Goal: Information Seeking & Learning: Learn about a topic

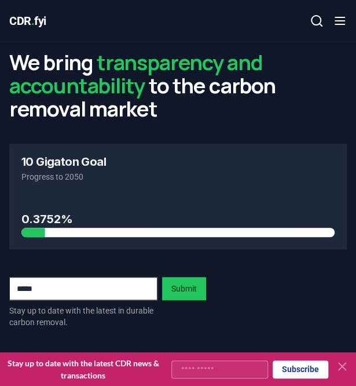
click at [344, 367] on icon at bounding box center [343, 366] width 14 height 14
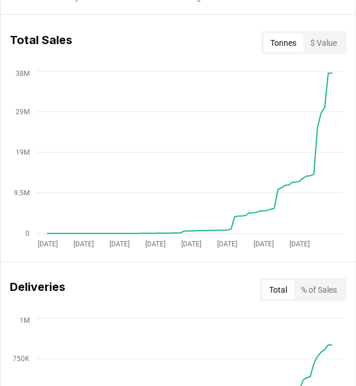
scroll to position [678, 0]
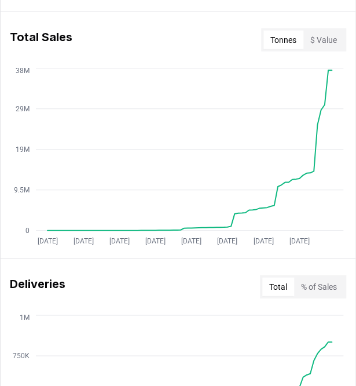
click at [316, 39] on button "$ Value" at bounding box center [324, 40] width 41 height 19
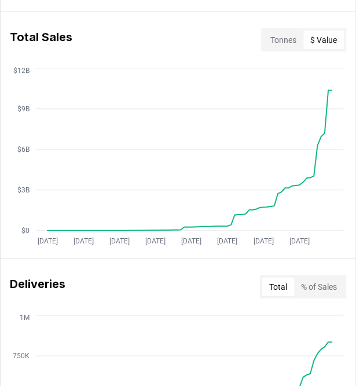
click at [279, 31] on button "Tonnes" at bounding box center [284, 40] width 40 height 19
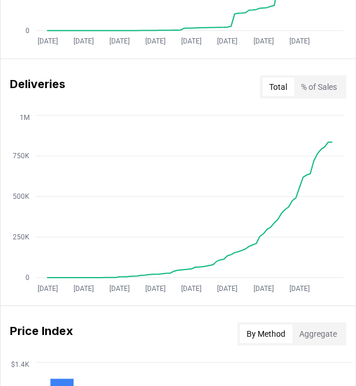
scroll to position [872, 0]
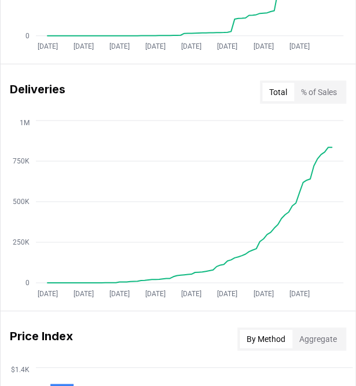
click at [325, 107] on div "Deliveries Total % of Sales" at bounding box center [178, 92] width 355 height 42
click at [320, 100] on div "Total % of Sales" at bounding box center [303, 92] width 86 height 23
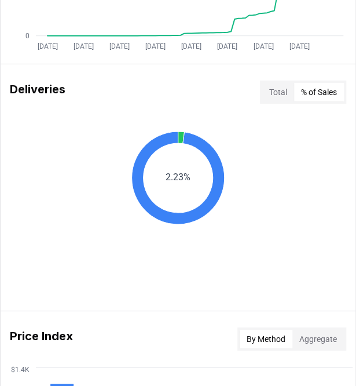
click at [319, 96] on button "% of Sales" at bounding box center [319, 92] width 50 height 19
click at [313, 94] on button "% of Sales" at bounding box center [319, 92] width 50 height 19
click at [279, 95] on button "Total" at bounding box center [279, 92] width 32 height 19
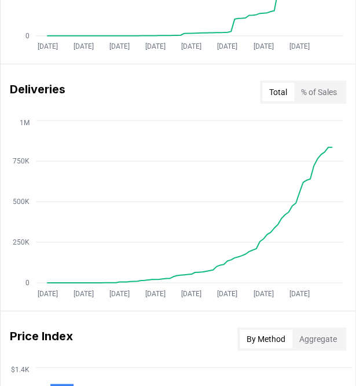
click at [311, 76] on div "Deliveries Total % of Sales" at bounding box center [178, 92] width 355 height 42
click at [310, 85] on button "% of Sales" at bounding box center [319, 92] width 50 height 19
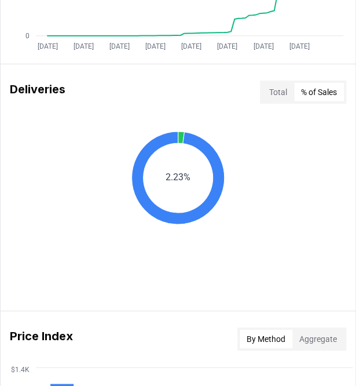
click at [282, 102] on div "Deliveries Total % of Sales" at bounding box center [178, 92] width 355 height 42
click at [278, 99] on button "Total" at bounding box center [279, 92] width 32 height 19
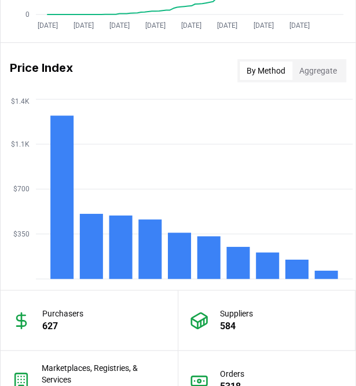
scroll to position [1133, 0]
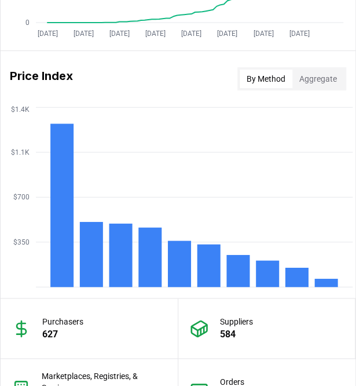
click at [329, 77] on button "Aggregate" at bounding box center [319, 79] width 52 height 19
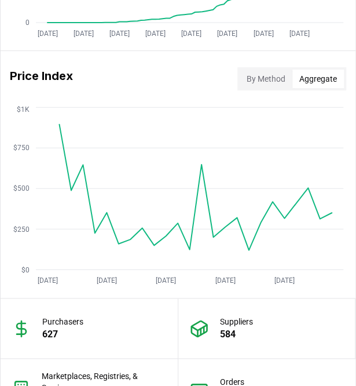
click at [259, 70] on button "By Method" at bounding box center [266, 79] width 53 height 19
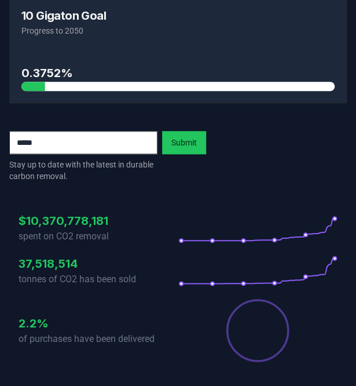
scroll to position [0, 0]
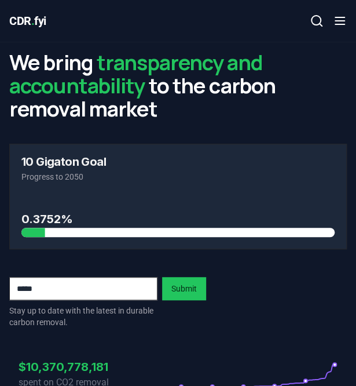
click at [329, 21] on div "Contact us Log in Search" at bounding box center [263, 20] width 169 height 23
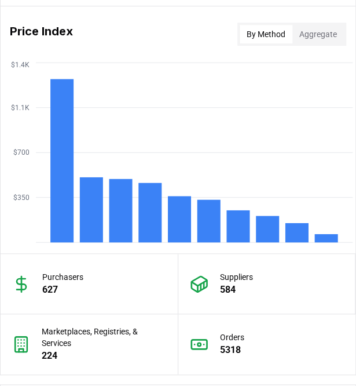
scroll to position [762, 0]
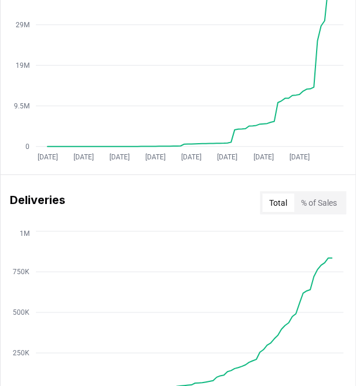
drag, startPoint x: 350, startPoint y: 155, endPoint x: 367, endPoint y: 164, distance: 19.7
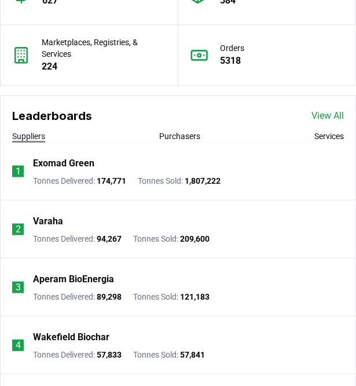
scroll to position [1437, 0]
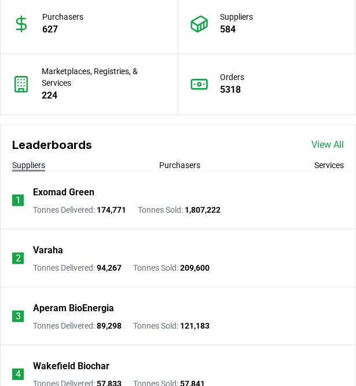
click at [107, 210] on span "174,771" at bounding box center [112, 209] width 30 height 9
click at [103, 207] on span "174,771" at bounding box center [112, 209] width 30 height 9
click at [175, 161] on button "Purchasers" at bounding box center [179, 165] width 41 height 12
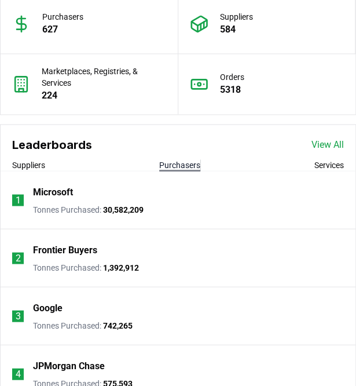
click at [322, 161] on button "Services" at bounding box center [330, 165] width 30 height 12
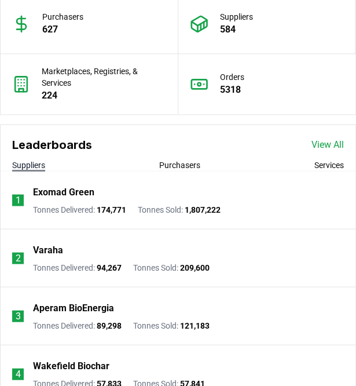
click at [30, 168] on button "Suppliers" at bounding box center [28, 165] width 33 height 12
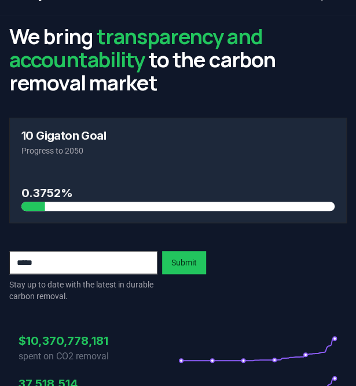
scroll to position [18, 0]
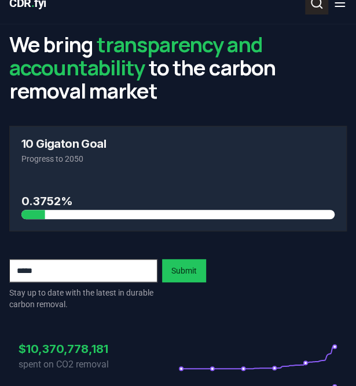
click at [312, 11] on button "Search" at bounding box center [316, 2] width 23 height 23
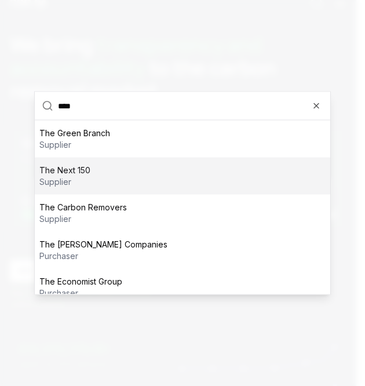
type input "***"
click at [96, 178] on div "The Next 150 supplier" at bounding box center [183, 176] width 296 height 37
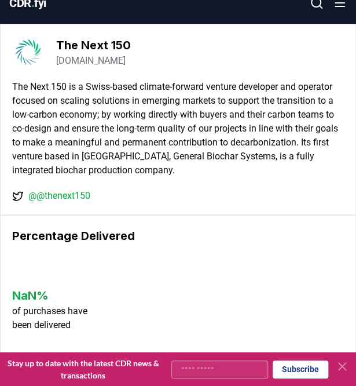
drag, startPoint x: 354, startPoint y: 93, endPoint x: 364, endPoint y: 103, distance: 13.5
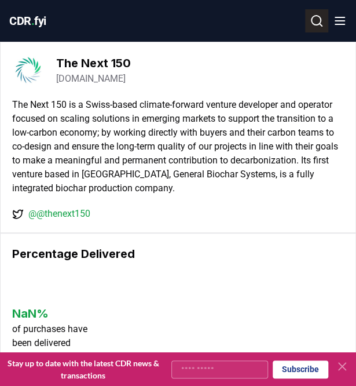
click at [326, 25] on button "Search" at bounding box center [316, 20] width 23 height 23
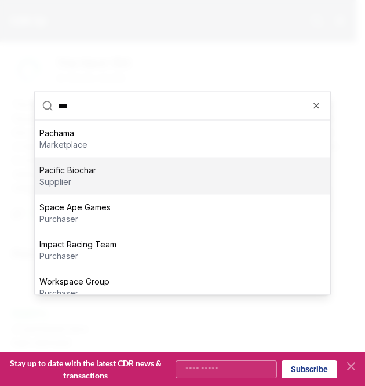
type input "***"
click at [49, 172] on p "Pacific Biochar" at bounding box center [67, 171] width 57 height 12
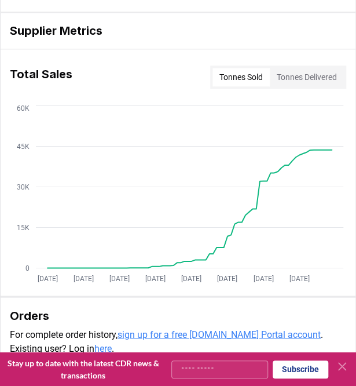
scroll to position [307, 0]
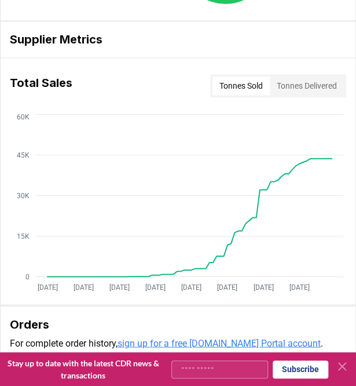
click at [310, 90] on button "Tonnes Delivered" at bounding box center [307, 86] width 74 height 19
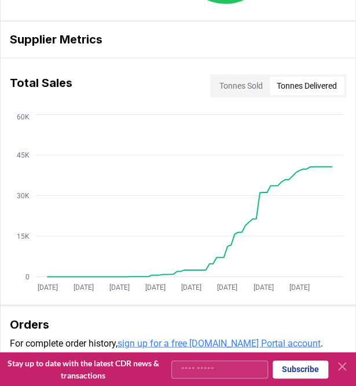
click at [239, 96] on div "Total Sales Tonnes Sold Tonnes Delivered" at bounding box center [178, 86] width 355 height 42
click at [239, 92] on button "Tonnes Sold" at bounding box center [241, 86] width 57 height 19
click at [287, 77] on button "Tonnes Delivered" at bounding box center [307, 86] width 74 height 19
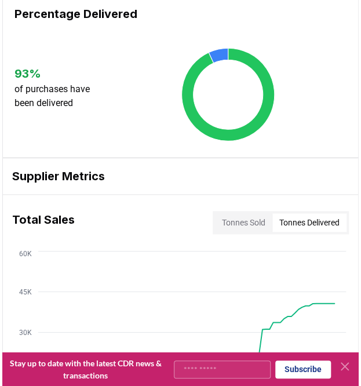
scroll to position [0, 0]
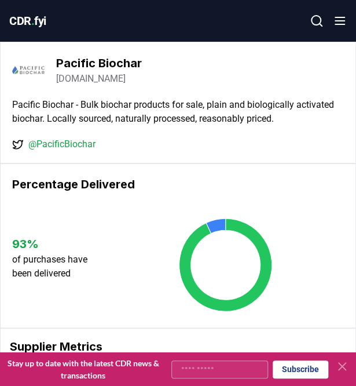
click at [318, 21] on icon at bounding box center [317, 21] width 14 height 14
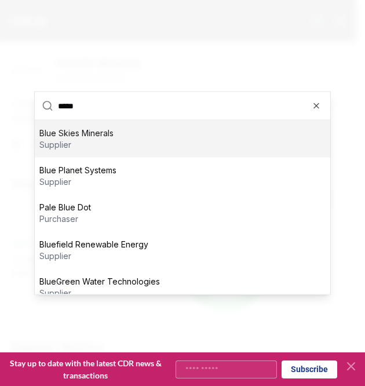
type input "****"
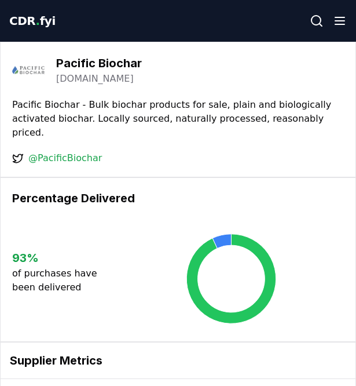
click at [312, 30] on button "Search" at bounding box center [316, 20] width 23 height 23
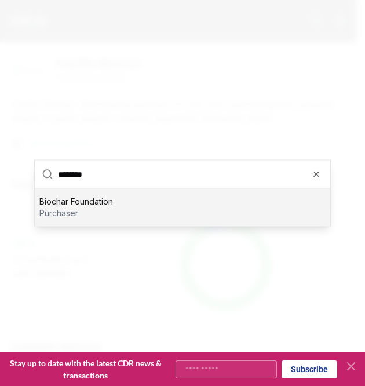
type input "*******"
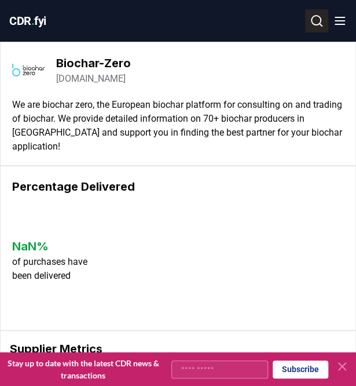
click at [314, 28] on button "Search" at bounding box center [316, 20] width 23 height 23
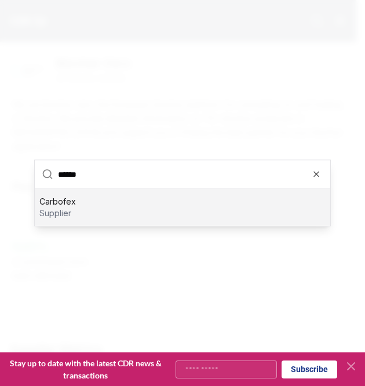
type input "******"
click at [147, 210] on div "Carbofex supplier" at bounding box center [183, 207] width 296 height 37
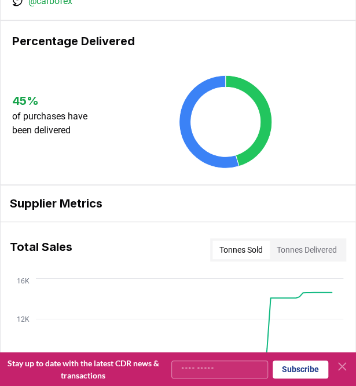
scroll to position [109, 0]
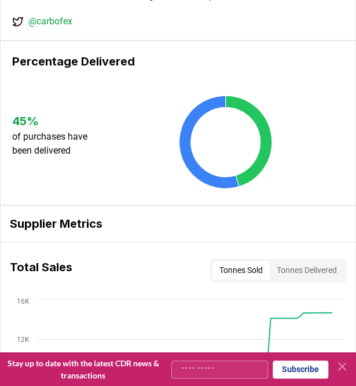
click at [318, 274] on button "Tonnes Delivered" at bounding box center [307, 270] width 74 height 19
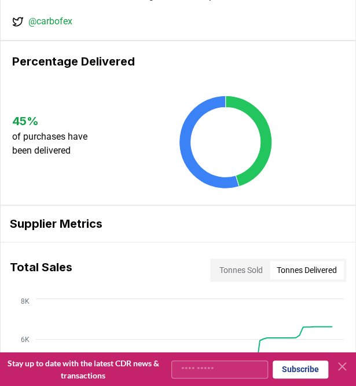
click at [255, 267] on button "Tonnes Sold" at bounding box center [241, 270] width 57 height 19
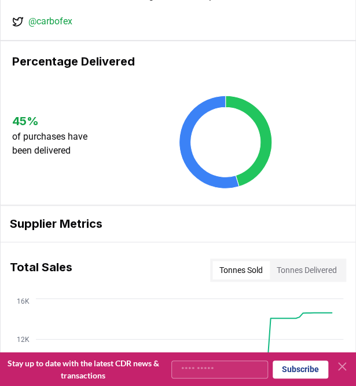
click at [310, 268] on button "Tonnes Delivered" at bounding box center [307, 270] width 74 height 19
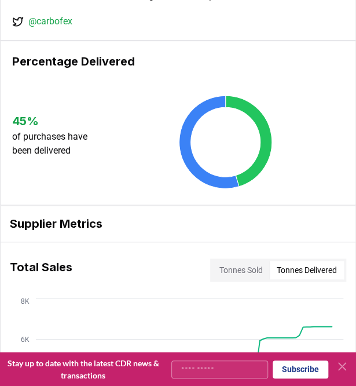
click at [245, 271] on button "Tonnes Sold" at bounding box center [241, 270] width 57 height 19
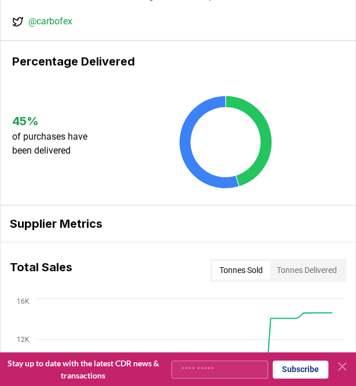
click at [308, 271] on button "Tonnes Delivered" at bounding box center [307, 270] width 74 height 19
click at [213, 261] on button "Tonnes Sold" at bounding box center [241, 270] width 57 height 19
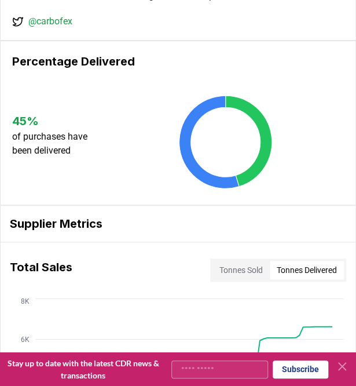
click at [308, 266] on button "Tonnes Delivered" at bounding box center [307, 270] width 74 height 19
click at [241, 270] on button "Tonnes Sold" at bounding box center [241, 270] width 57 height 19
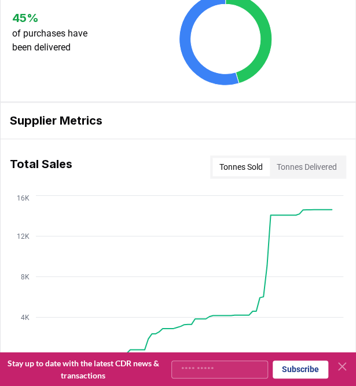
scroll to position [216, 0]
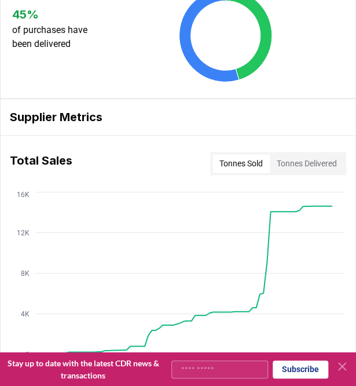
click at [312, 176] on div "Total Sales Tonnes Sold Tonnes Delivered" at bounding box center [178, 164] width 355 height 42
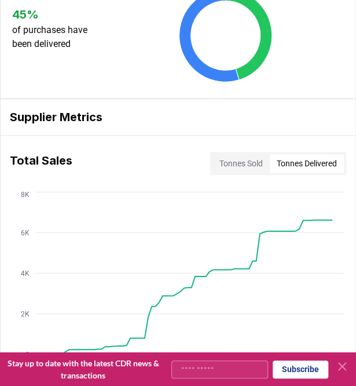
click at [278, 162] on button "Tonnes Delivered" at bounding box center [307, 163] width 74 height 19
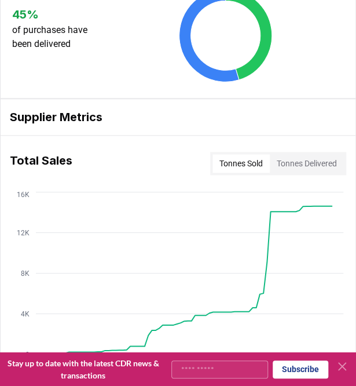
click at [257, 162] on button "Tonnes Sold" at bounding box center [241, 163] width 57 height 19
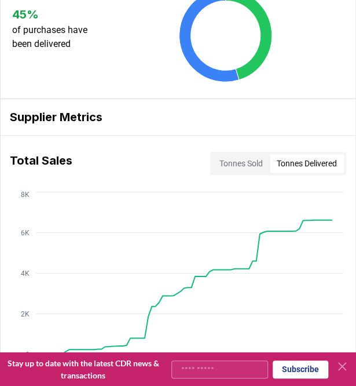
click at [298, 166] on button "Tonnes Delivered" at bounding box center [307, 163] width 74 height 19
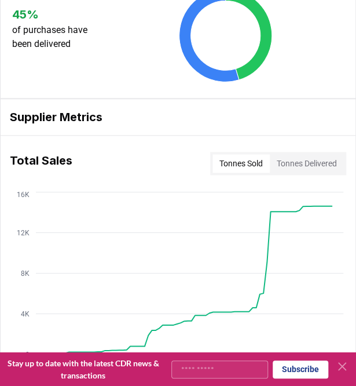
click at [253, 159] on button "Tonnes Sold" at bounding box center [241, 163] width 57 height 19
click at [303, 159] on button "Tonnes Delivered" at bounding box center [307, 163] width 74 height 19
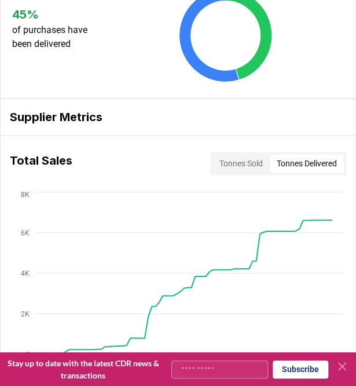
click at [217, 154] on button "Tonnes Sold" at bounding box center [241, 163] width 57 height 19
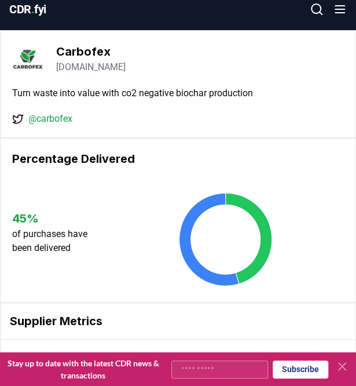
scroll to position [0, 0]
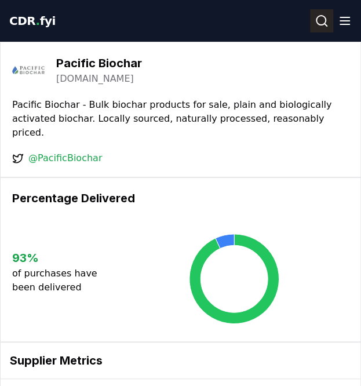
click at [323, 23] on icon at bounding box center [322, 21] width 14 height 14
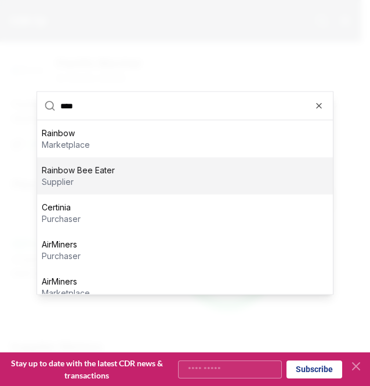
type input "****"
click at [116, 172] on div "Rainbow Bee Eater supplier" at bounding box center [185, 176] width 296 height 37
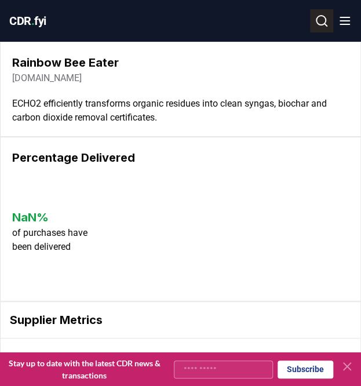
click at [323, 21] on icon at bounding box center [322, 21] width 14 height 14
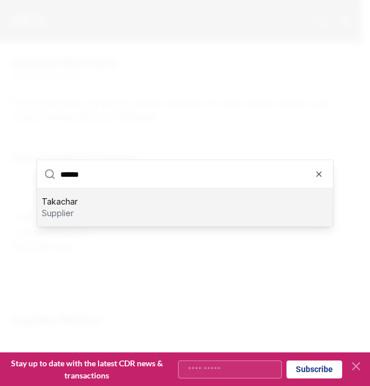
type input "******"
click at [77, 209] on p "supplier" at bounding box center [60, 213] width 36 height 12
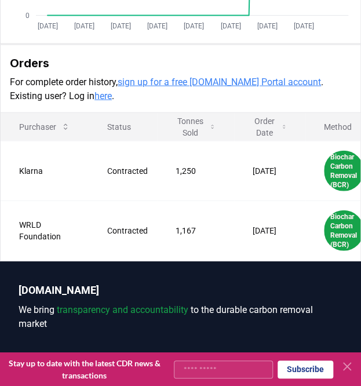
scroll to position [0, 16]
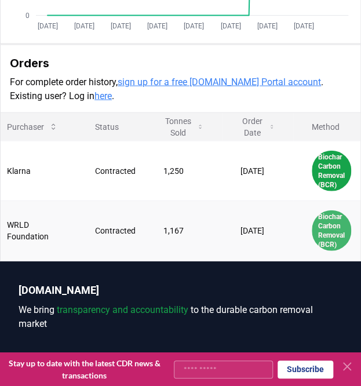
click at [334, 235] on div "Biochar Carbon Removal (BCR)" at bounding box center [331, 230] width 39 height 41
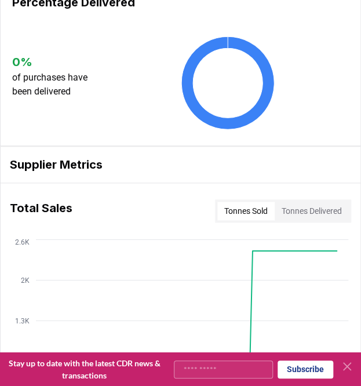
scroll to position [199, 0]
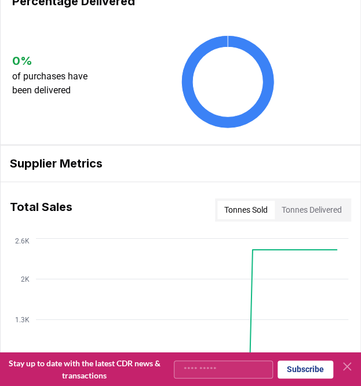
click at [315, 207] on button "Tonnes Delivered" at bounding box center [312, 210] width 74 height 19
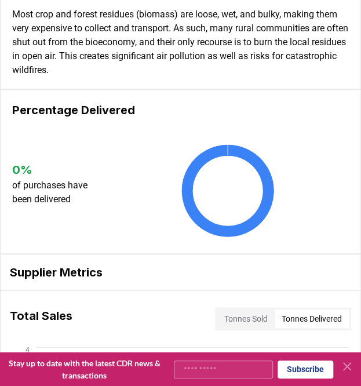
scroll to position [88, 0]
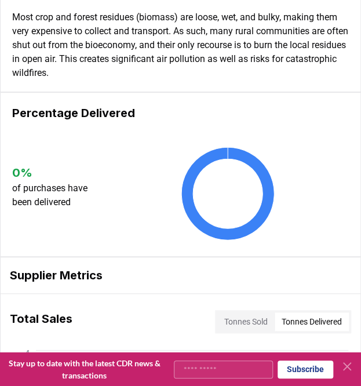
drag, startPoint x: 348, startPoint y: 114, endPoint x: 359, endPoint y: 115, distance: 11.6
click at [359, 115] on div "Percentage Delivered 0 % of purchases have been delivered" at bounding box center [180, 174] width 361 height 165
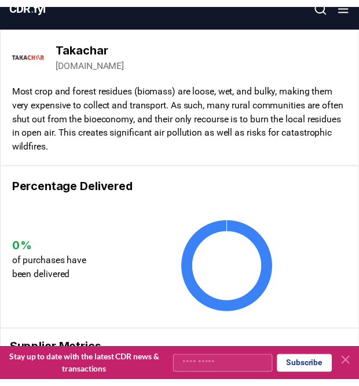
scroll to position [0, 0]
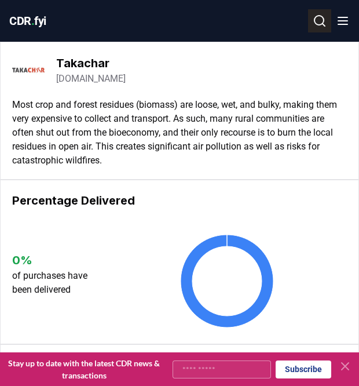
click at [325, 22] on icon at bounding box center [320, 21] width 14 height 14
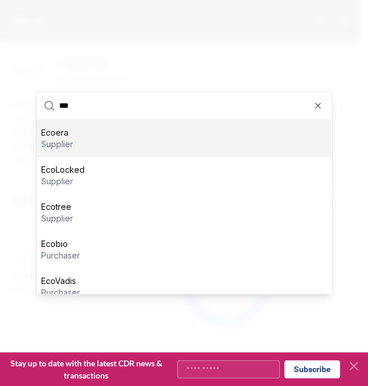
type input "***"
click at [109, 136] on div "Ecoera supplier" at bounding box center [185, 139] width 296 height 37
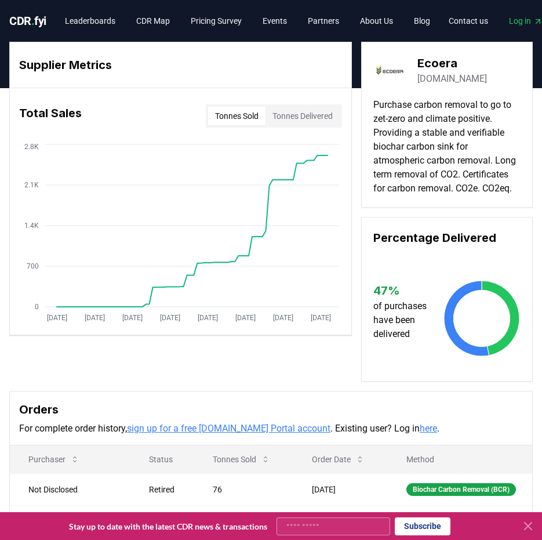
click at [24, 30] on div "CDR . fyi Leaderboards CDR Map Pricing Survey Events Partners About Us Blog" at bounding box center [224, 20] width 430 height 21
click at [22, 17] on span "CDR . fyi" at bounding box center [27, 21] width 37 height 14
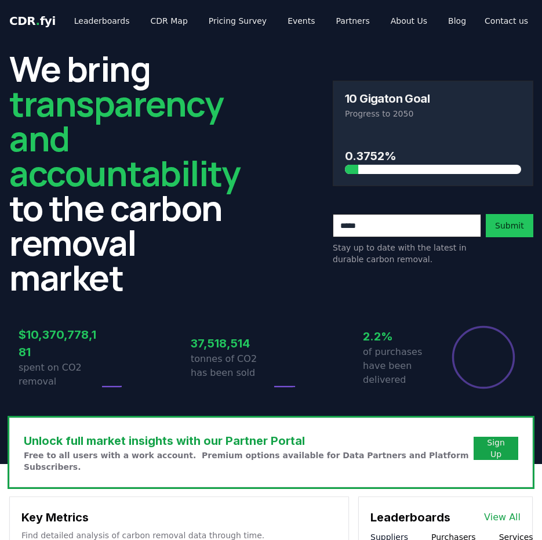
scroll to position [0, 53]
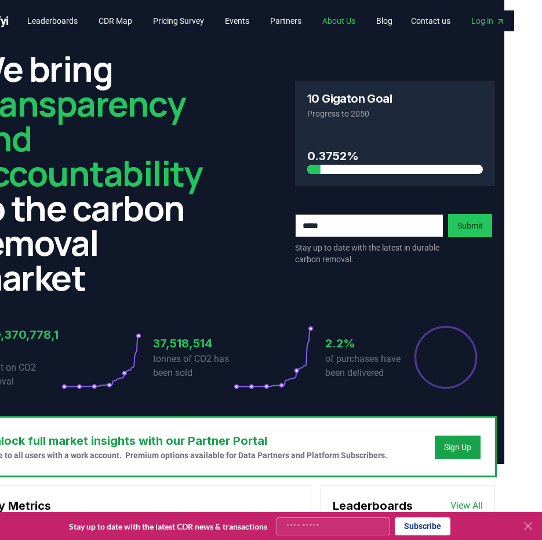
click at [341, 23] on link "About Us" at bounding box center [339, 20] width 52 height 21
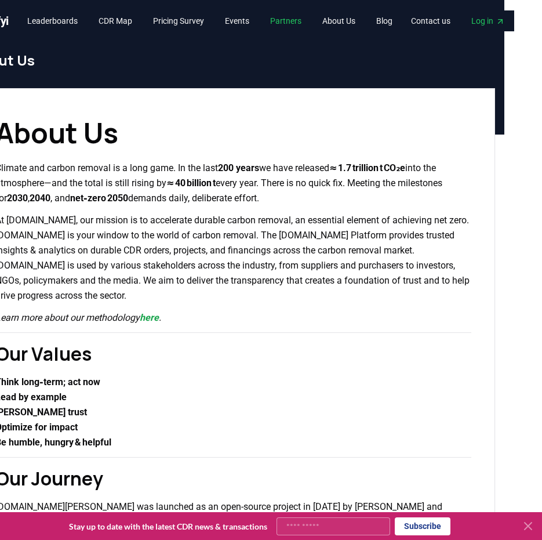
click at [278, 24] on link "Partners" at bounding box center [286, 20] width 50 height 21
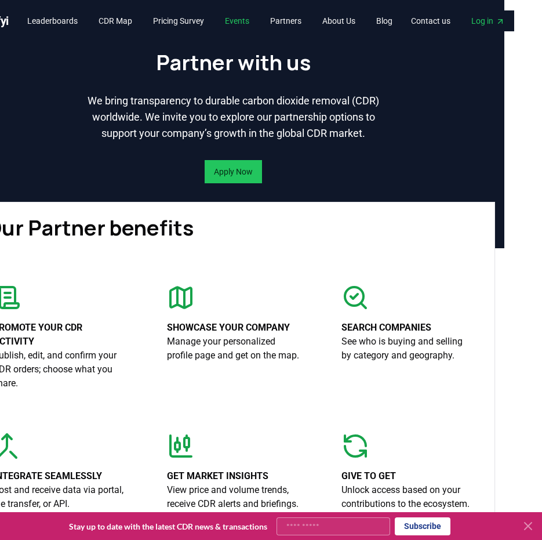
click at [243, 27] on link "Events" at bounding box center [237, 20] width 43 height 21
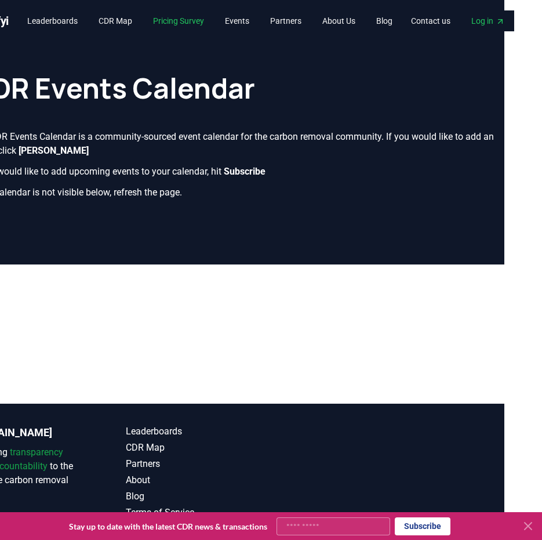
click at [191, 25] on link "Pricing Survey" at bounding box center [179, 20] width 70 height 21
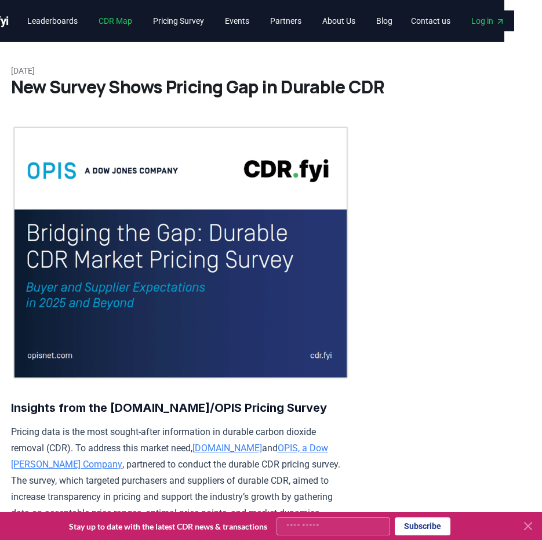
click at [108, 29] on link "CDR Map" at bounding box center [115, 20] width 52 height 21
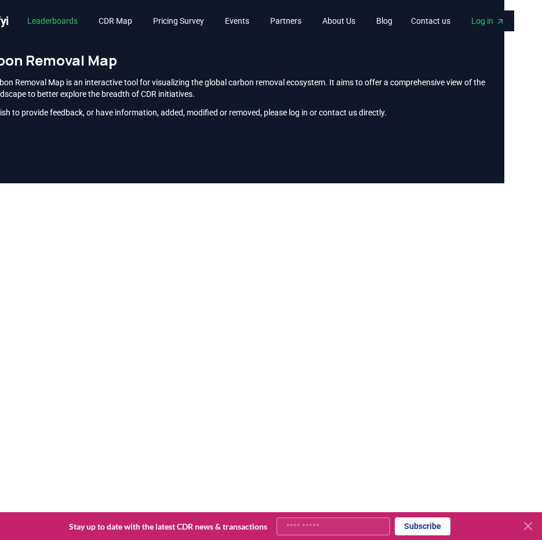
click at [60, 27] on link "Leaderboards" at bounding box center [52, 20] width 69 height 21
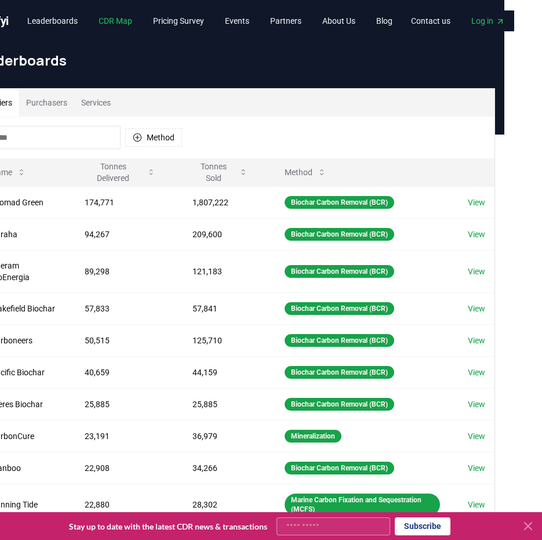
click at [100, 22] on link "CDR Map" at bounding box center [115, 20] width 52 height 21
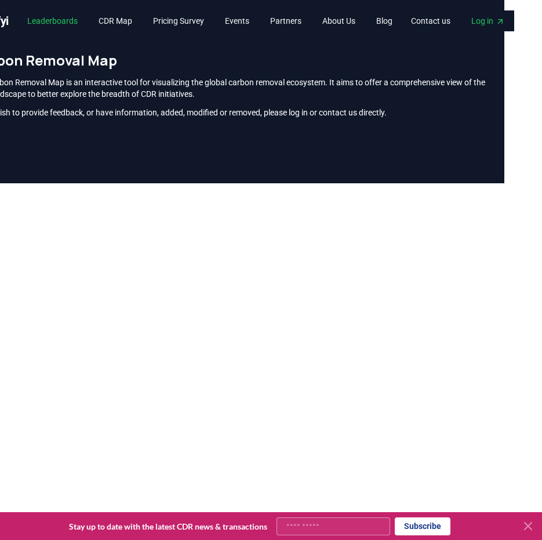
click at [67, 26] on link "Leaderboards" at bounding box center [52, 20] width 69 height 21
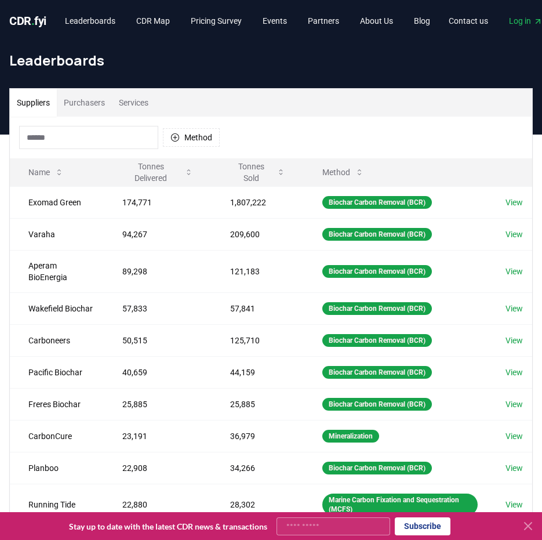
click at [89, 142] on input at bounding box center [88, 137] width 139 height 23
drag, startPoint x: 45, startPoint y: 281, endPoint x: 41, endPoint y: 306, distance: 25.2
click at [41, 306] on td "Wakefield Biochar" at bounding box center [57, 308] width 94 height 32
click at [65, 133] on input at bounding box center [88, 137] width 139 height 23
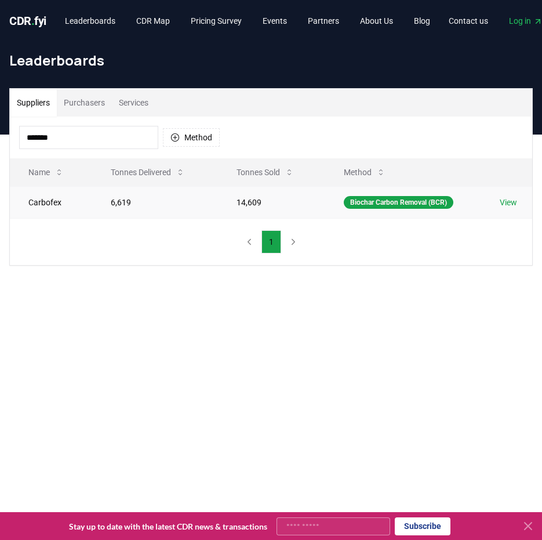
type input "*******"
click at [508, 202] on link "View" at bounding box center [508, 202] width 17 height 12
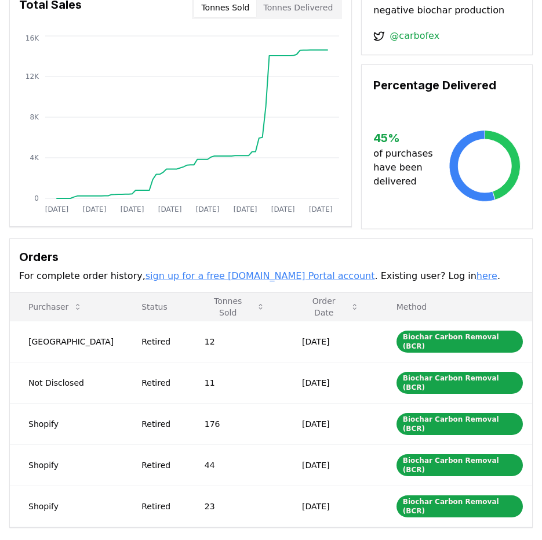
scroll to position [115, 0]
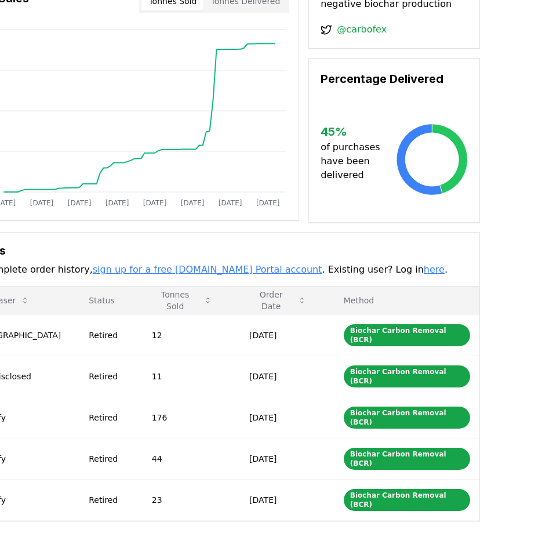
drag, startPoint x: 541, startPoint y: 312, endPoint x: 545, endPoint y: 279, distance: 32.6
click at [489, 279] on html "CDR . fyi Leaderboards CDR Map Pricing Survey Events Partners About Us Blog Con…" at bounding box center [218, 310] width 542 height 851
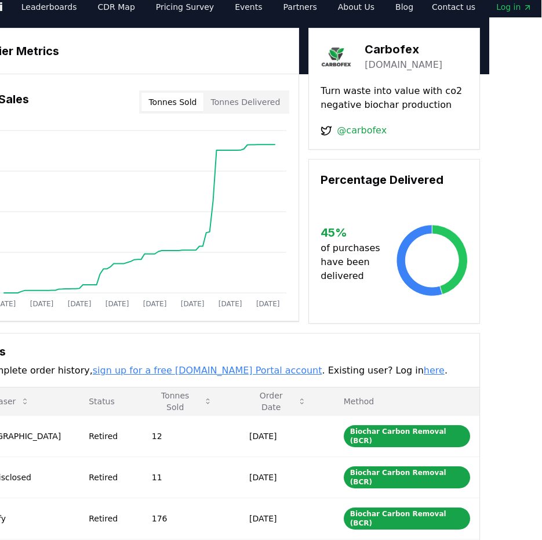
scroll to position [0, 53]
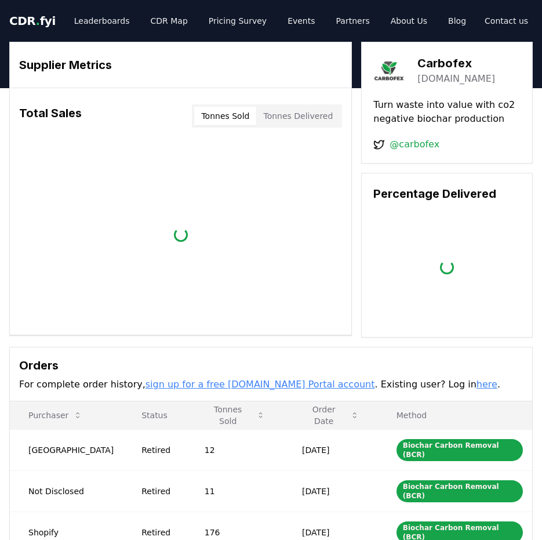
scroll to position [0, 53]
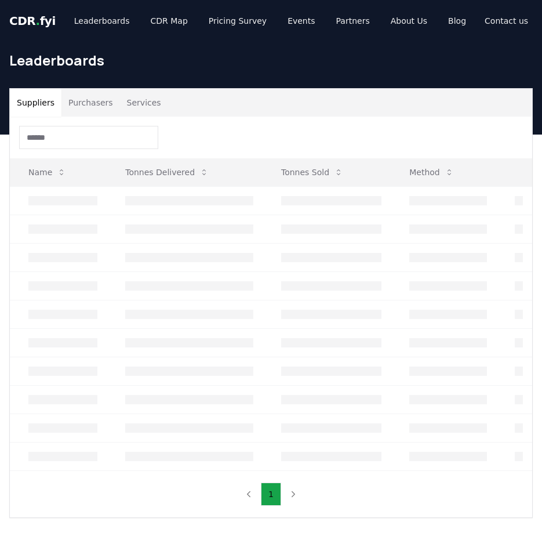
scroll to position [0, 44]
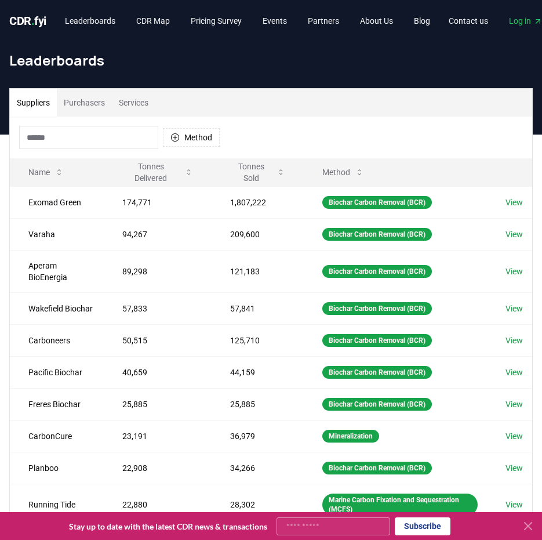
click at [54, 134] on input at bounding box center [88, 137] width 139 height 23
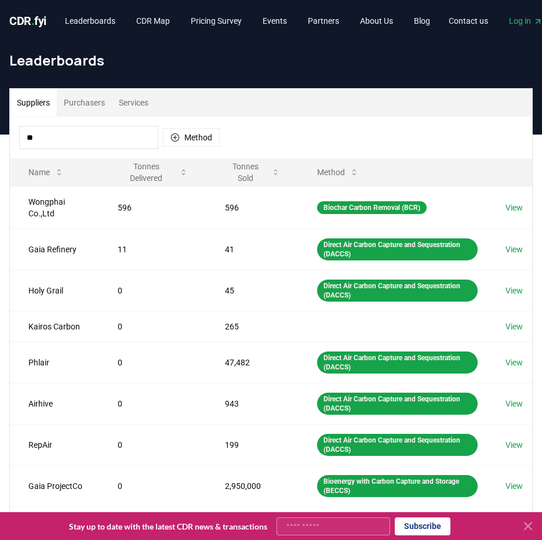
type input "*"
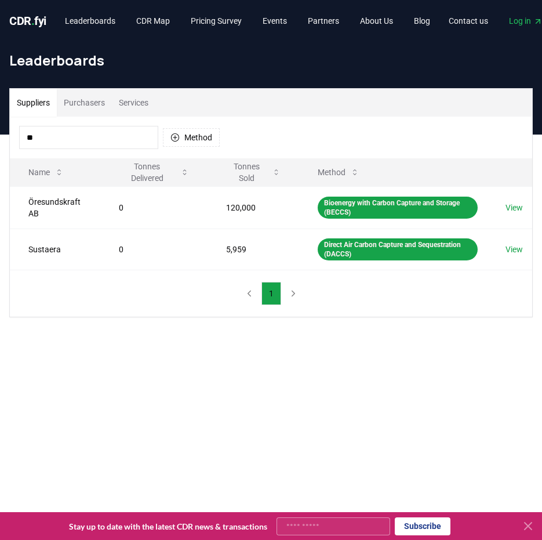
type input "*"
type input "**"
click at [58, 202] on td "Öresundskraft AB" at bounding box center [55, 207] width 90 height 42
drag, startPoint x: 45, startPoint y: 213, endPoint x: 29, endPoint y: 201, distance: 20.6
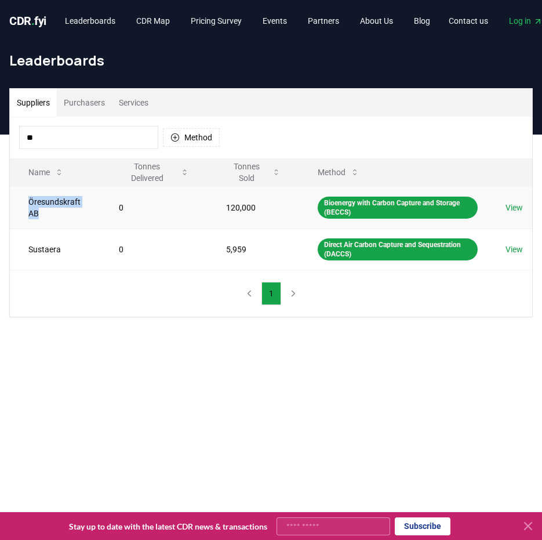
click at [29, 201] on td "Öresundskraft AB" at bounding box center [55, 207] width 90 height 42
copy td "Öresundskraft AB"
drag, startPoint x: 120, startPoint y: 137, endPoint x: -117, endPoint y: 219, distance: 250.4
click at [0, 219] on html "CDR . fyi Leaderboards CDR Map Pricing Survey Events Partners About Us Blog Con…" at bounding box center [270, 421] width 541 height 843
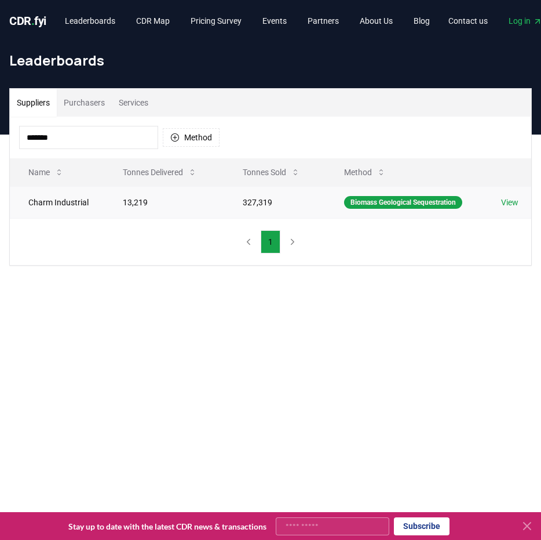
type input "*******"
click at [64, 203] on td "Charm Industrial" at bounding box center [57, 202] width 94 height 32
click at [415, 197] on div "Biomass Geological Sequestration" at bounding box center [403, 202] width 118 height 13
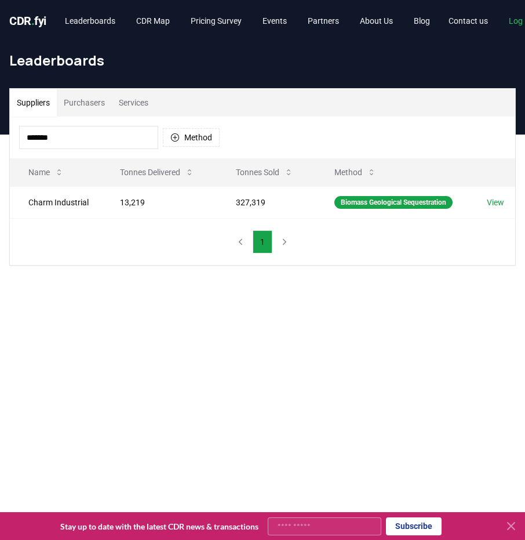
drag, startPoint x: 60, startPoint y: 140, endPoint x: -50, endPoint y: 194, distance: 122.6
click at [0, 194] on html "CDR . fyi Leaderboards CDR Map Pricing Survey Events Partners About Us Blog Con…" at bounding box center [262, 421] width 525 height 843
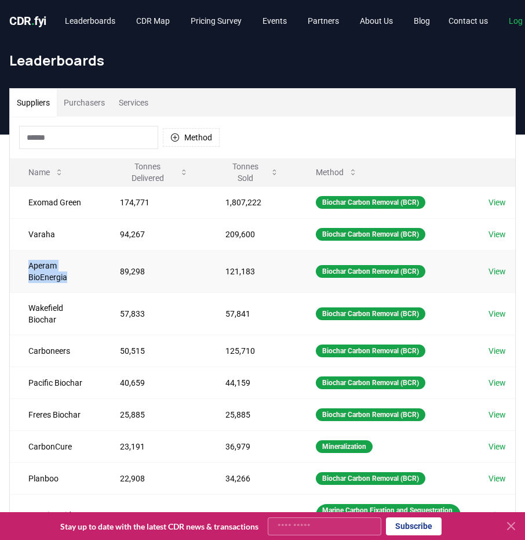
drag, startPoint x: 31, startPoint y: 263, endPoint x: 73, endPoint y: 279, distance: 45.3
click at [73, 279] on td "Aperam BioEnergia" at bounding box center [56, 271] width 92 height 42
copy td "Aperam BioEnergia"
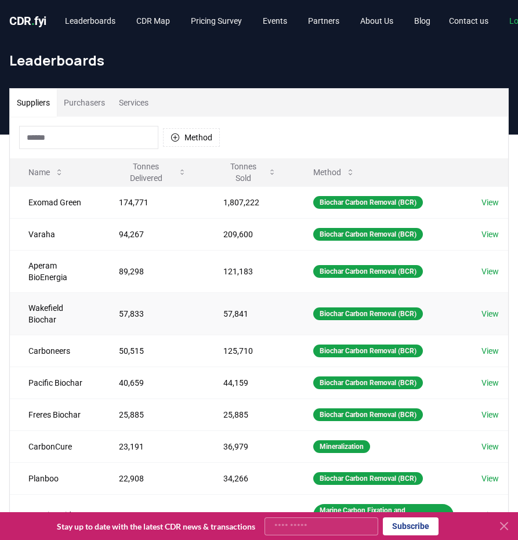
click at [56, 314] on td "Wakefield Biochar" at bounding box center [55, 313] width 90 height 42
drag, startPoint x: 60, startPoint y: 321, endPoint x: 30, endPoint y: 310, distance: 31.5
click at [30, 310] on td "Wakefield Biochar" at bounding box center [55, 313] width 90 height 42
copy td "Wakefield Biochar"
drag, startPoint x: 29, startPoint y: 350, endPoint x: 74, endPoint y: 347, distance: 44.7
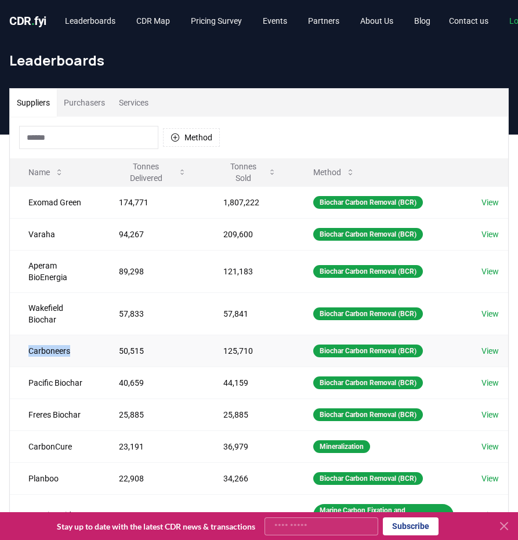
click at [74, 347] on td "Carboneers" at bounding box center [55, 350] width 90 height 32
copy td "Carboneers"
click at [76, 377] on td "Pacific Biochar" at bounding box center [55, 382] width 90 height 32
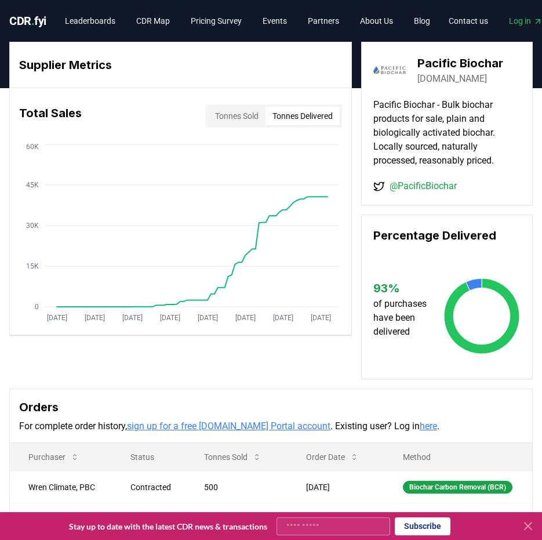
click at [242, 119] on button "Tonnes Sold" at bounding box center [236, 116] width 57 height 19
click at [298, 119] on button "Tonnes Delivered" at bounding box center [302, 116] width 74 height 19
click at [228, 130] on div "Total Sales Tonnes Sold Tonnes Delivered" at bounding box center [180, 116] width 341 height 42
click at [228, 112] on button "Tonnes Sold" at bounding box center [236, 116] width 57 height 19
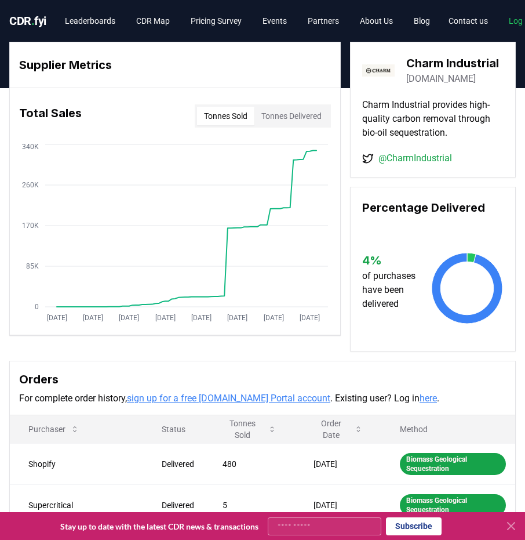
scroll to position [0, 70]
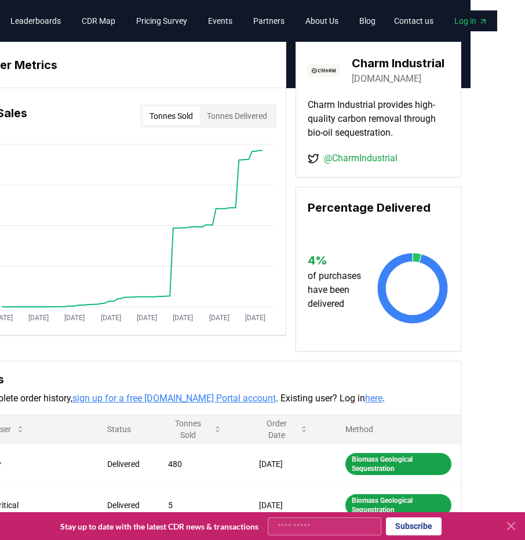
click at [200, 114] on button "Tonnes Delivered" at bounding box center [237, 116] width 74 height 19
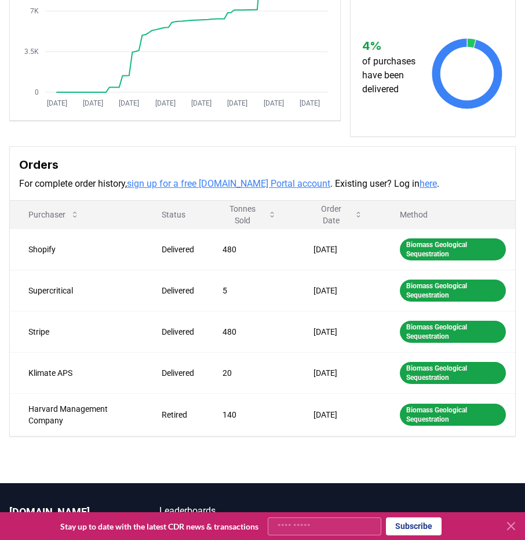
scroll to position [233, 0]
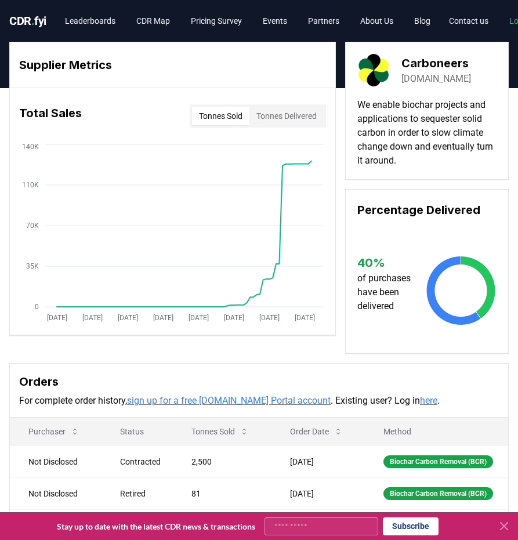
click at [439, 78] on link "[DOMAIN_NAME]" at bounding box center [436, 79] width 70 height 14
click at [180, 344] on div "Supplier Metrics Total Sales Tonnes Sold Tonnes Delivered [DATE] [DATE] [DATE] …" at bounding box center [258, 198] width 499 height 312
